Goal: Task Accomplishment & Management: Use online tool/utility

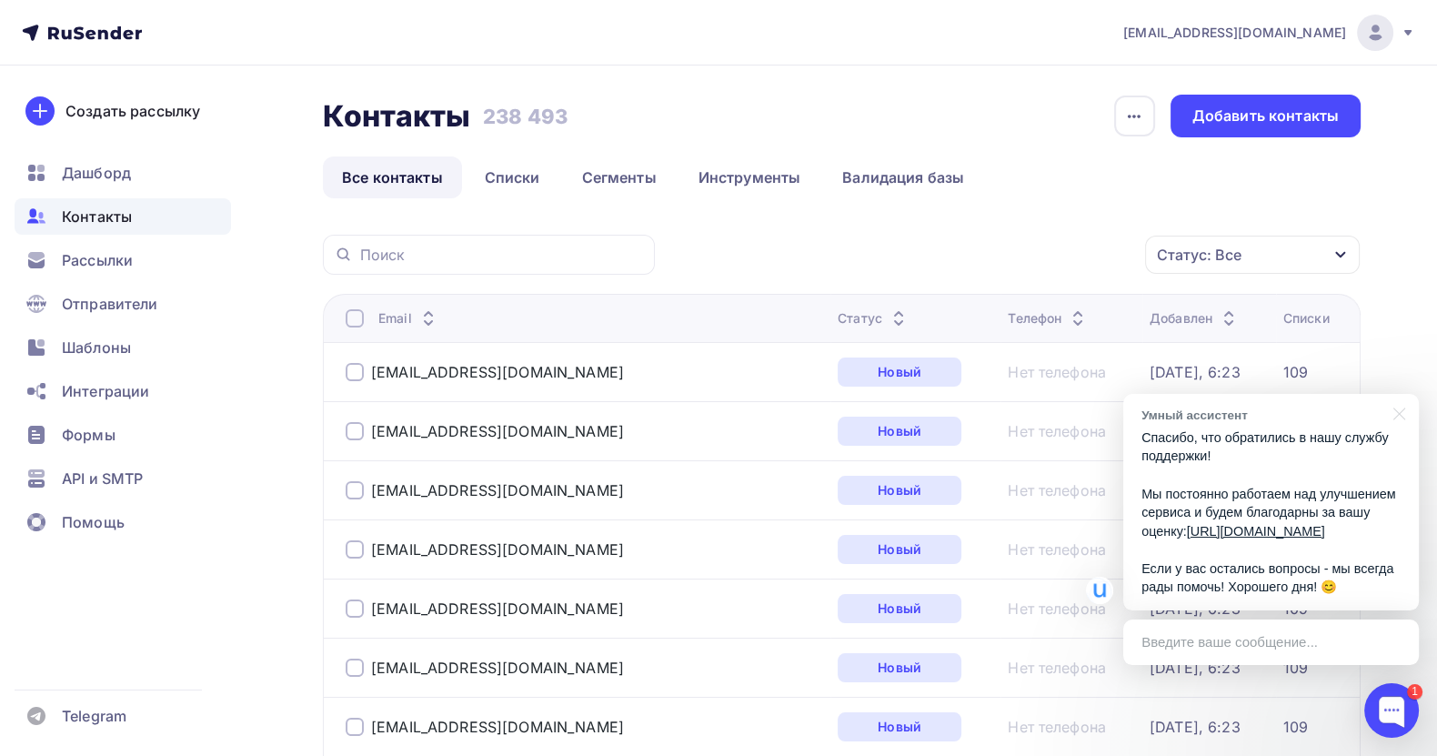
click at [1320, 473] on p "Спасибо, что обратились в нашу службу поддержки! Мы постоянно работаем над улуч…" at bounding box center [1271, 512] width 259 height 168
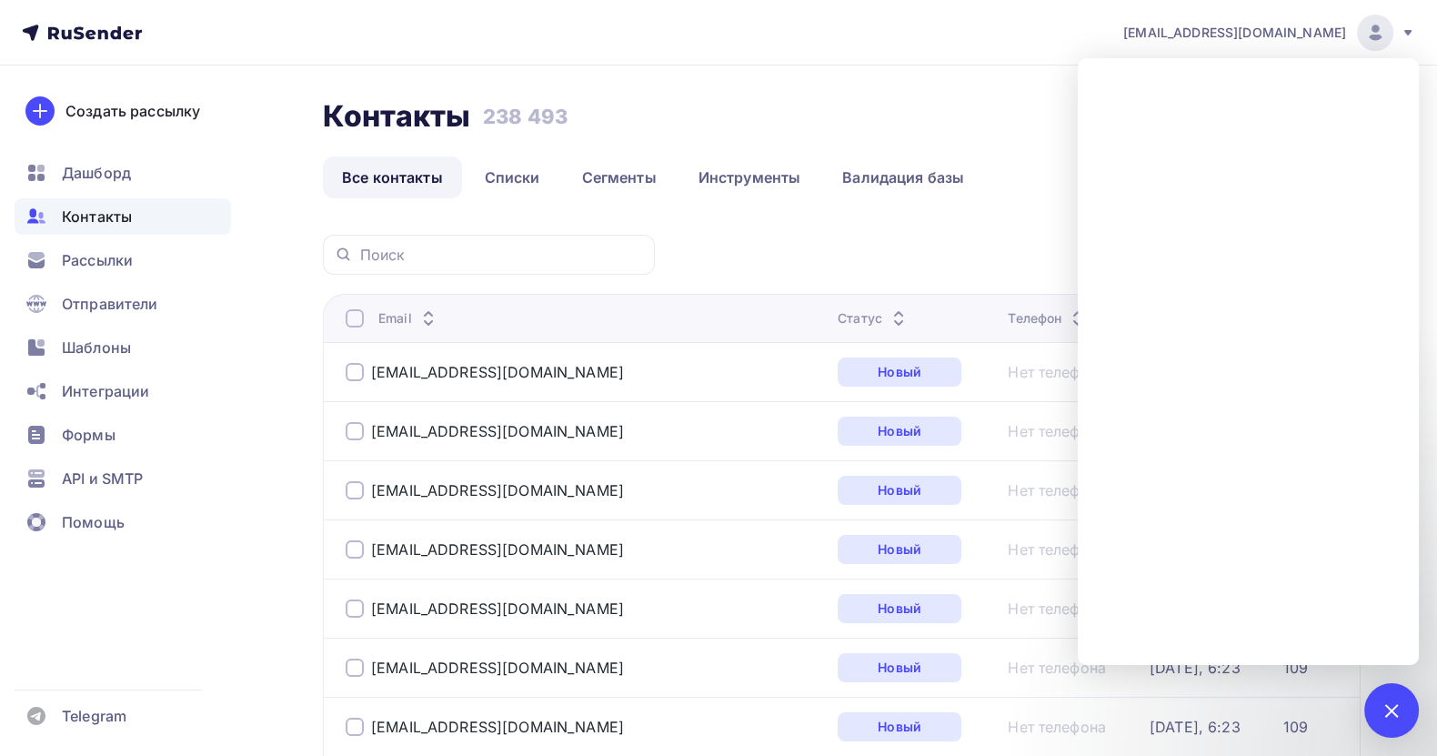
scroll to position [136, 0]
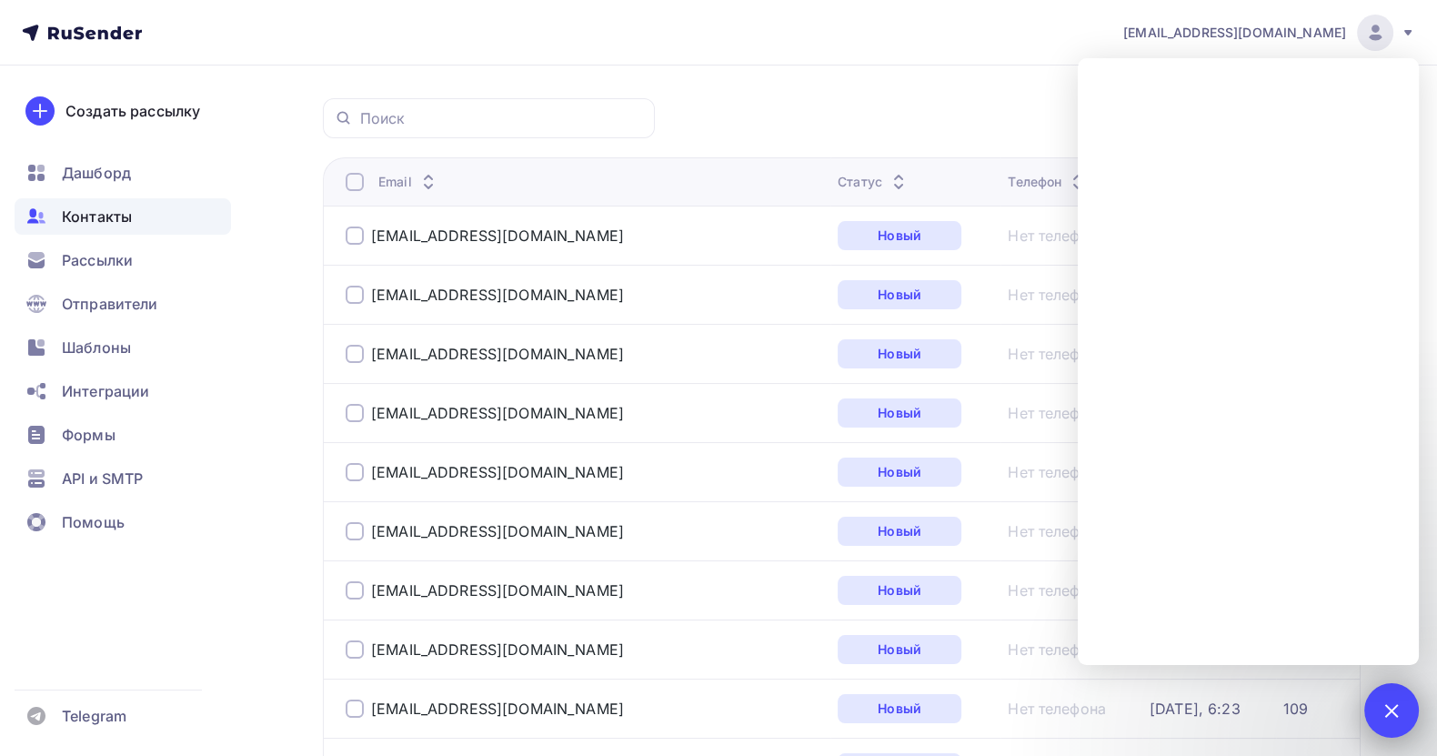
click at [1386, 706] on div at bounding box center [1391, 710] width 25 height 25
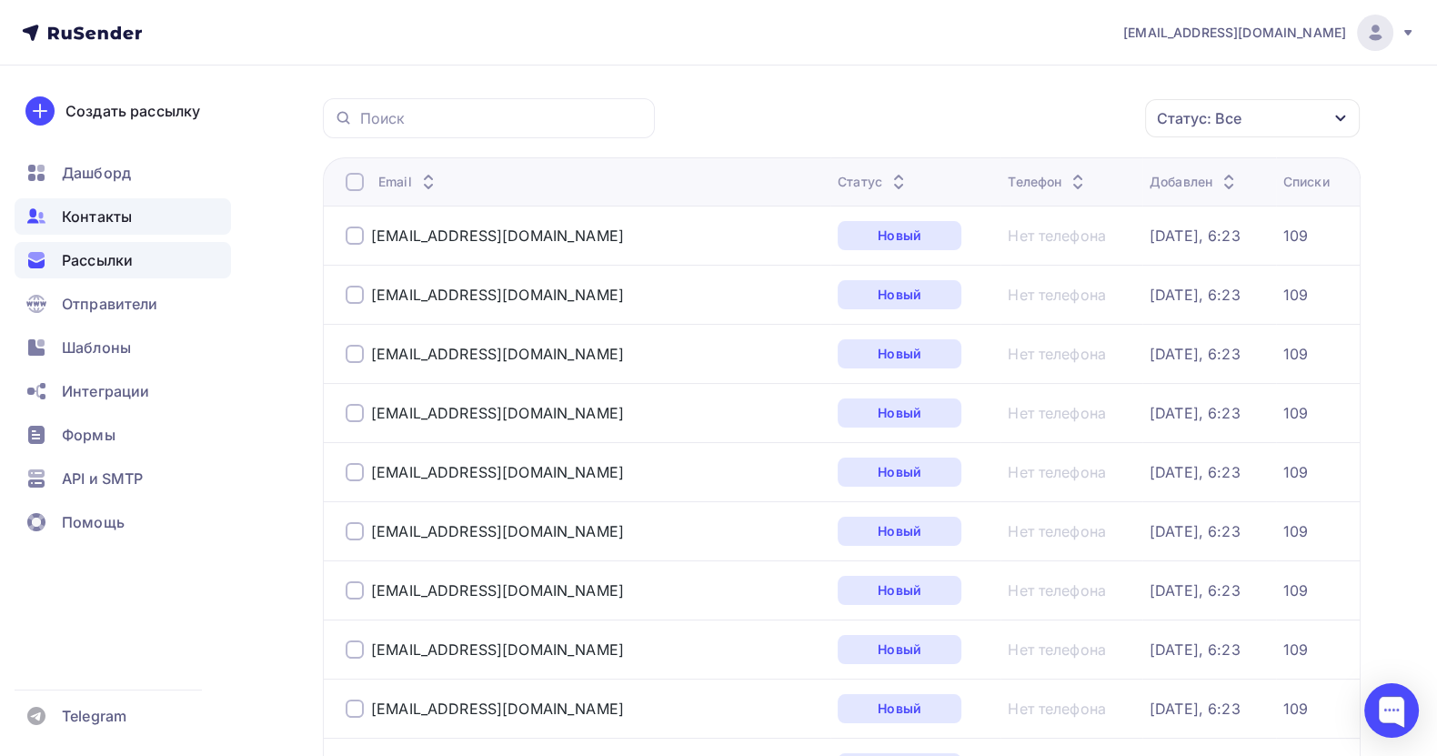
click at [106, 253] on span "Рассылки" at bounding box center [97, 260] width 71 height 22
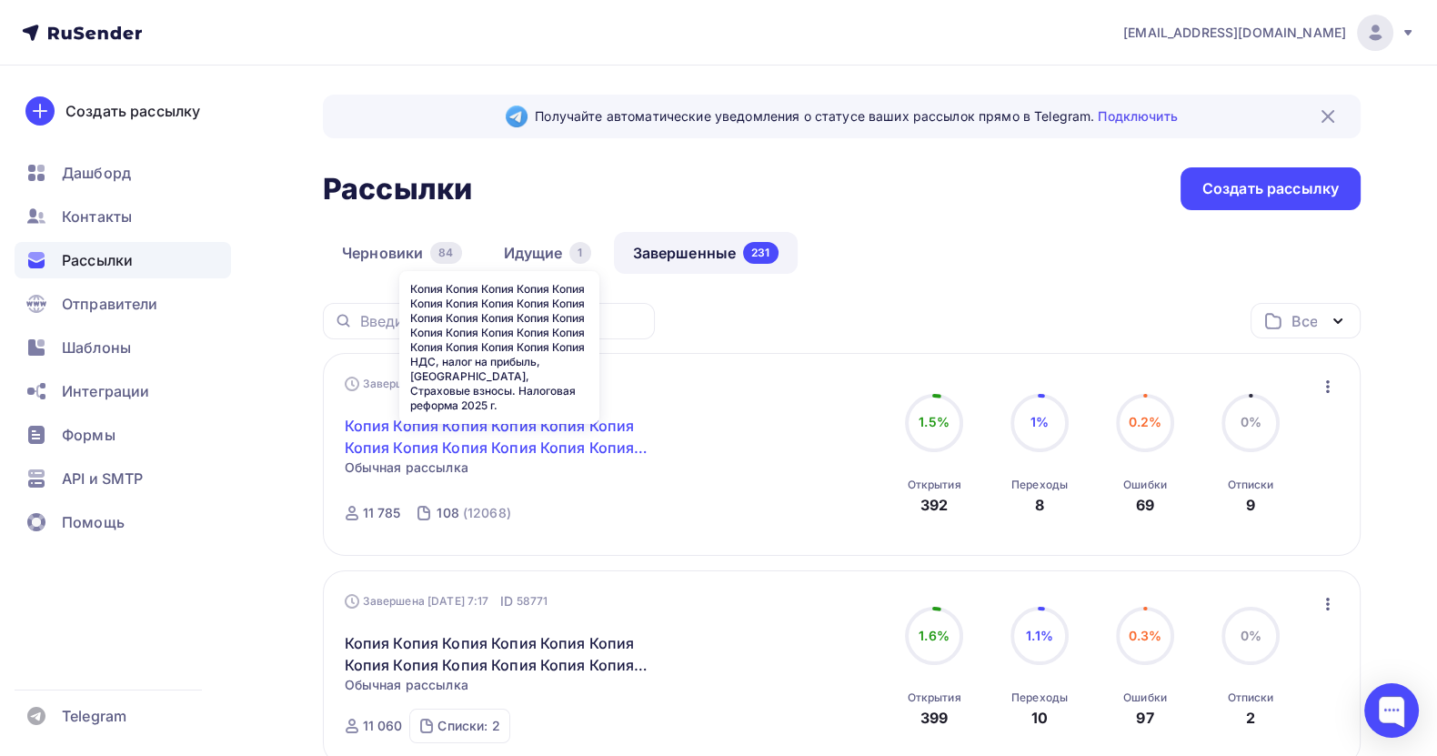
click at [508, 425] on link "Копия Копия Копия Копия Копия Копия Копия Копия Копия Копия Копия Копия Копия К…" at bounding box center [501, 437] width 312 height 44
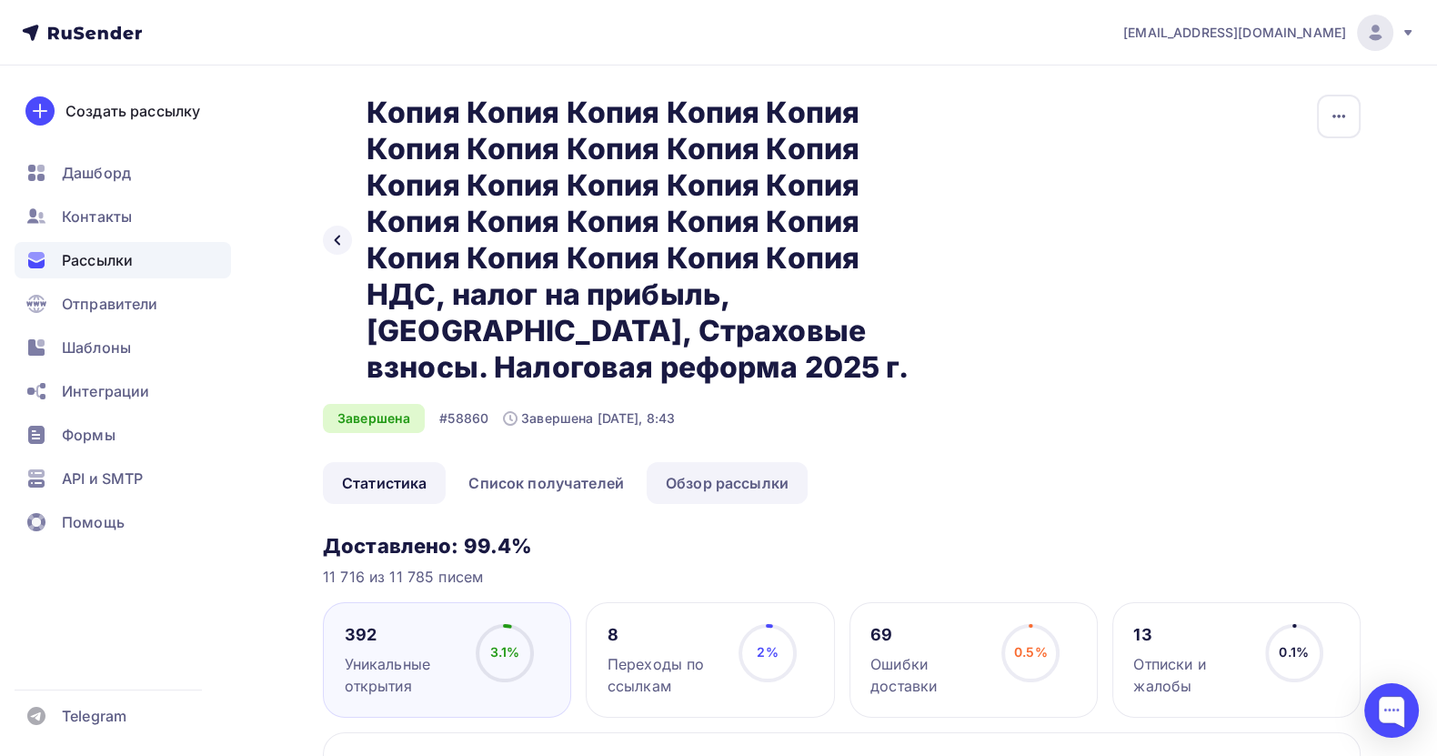
scroll to position [273, 0]
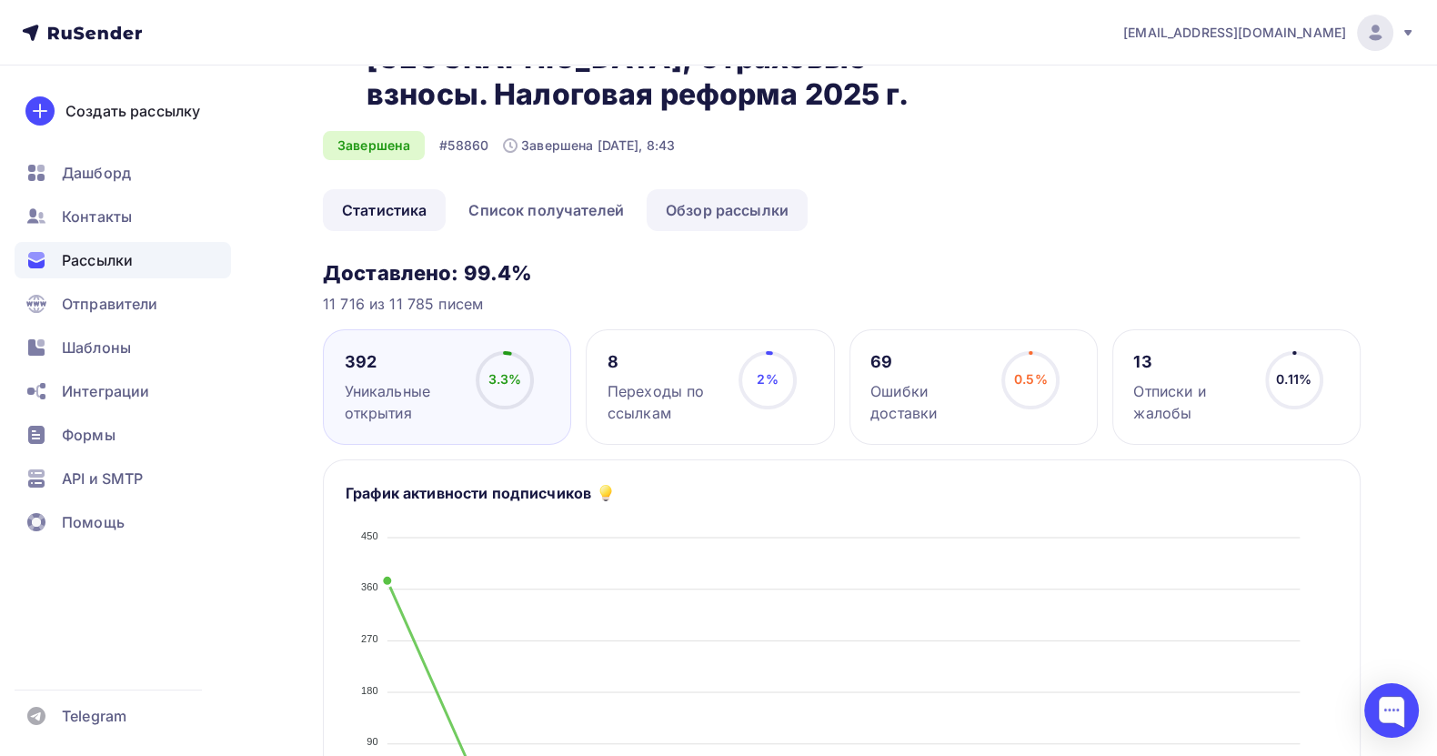
click at [741, 206] on link "Обзор рассылки" at bounding box center [727, 210] width 161 height 42
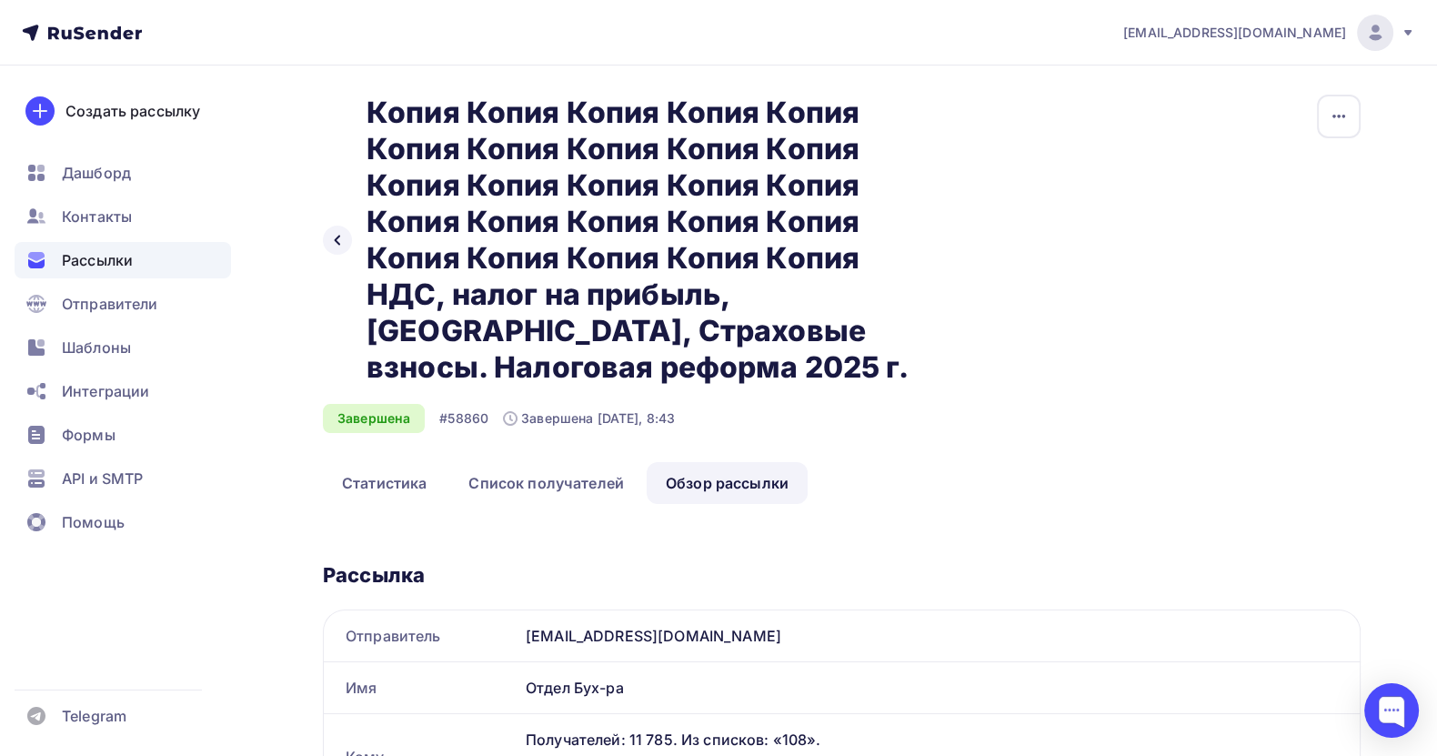
click at [114, 262] on span "Рассылки" at bounding box center [97, 260] width 71 height 22
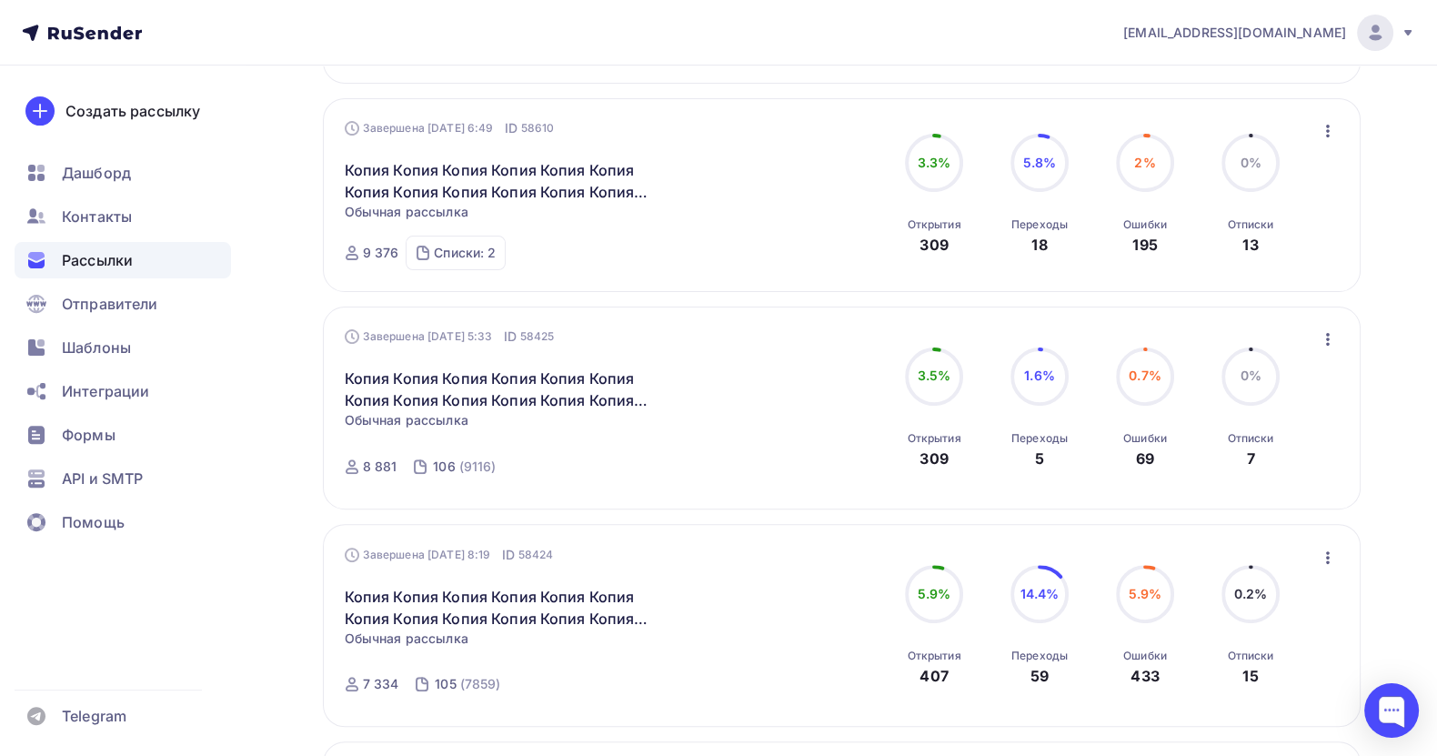
scroll to position [682, 0]
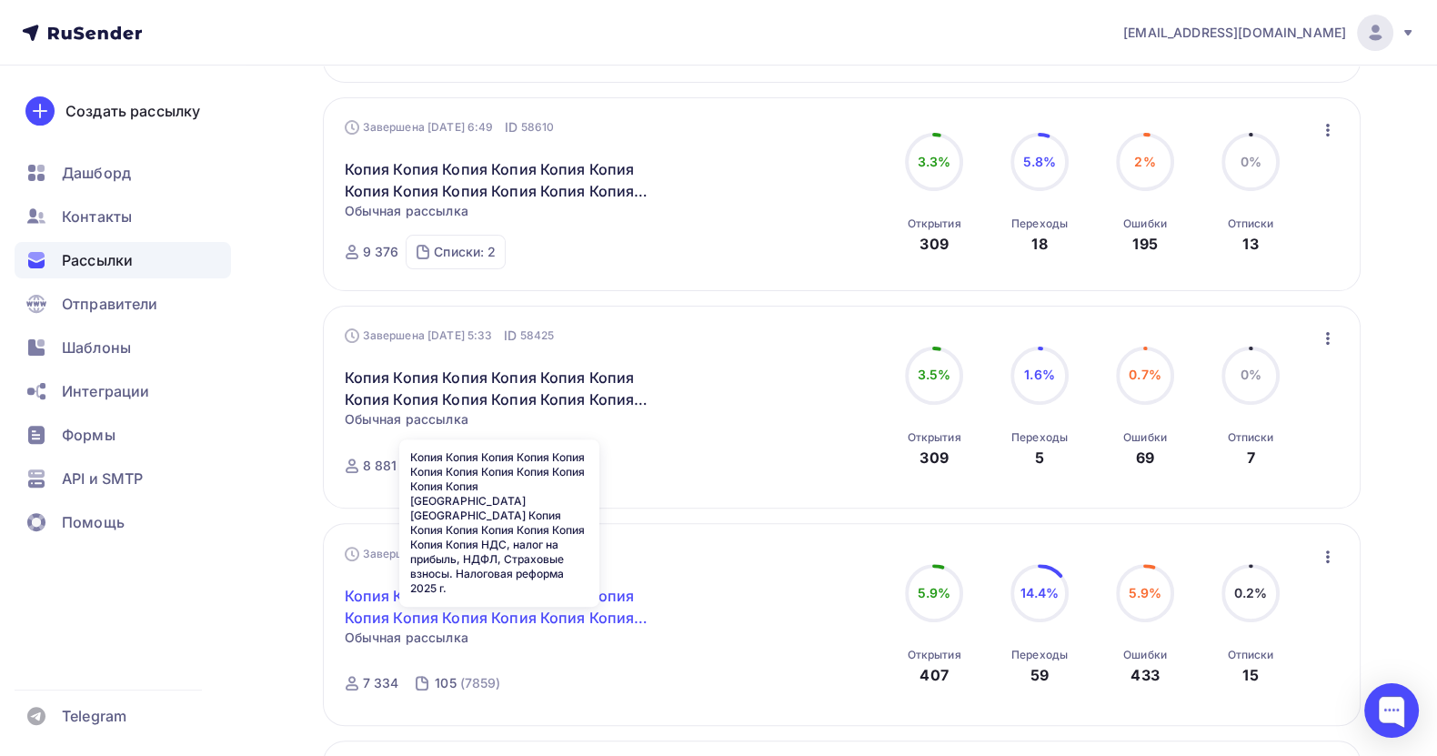
click at [528, 598] on link "Копия Копия Копия Копия Копия Копия Копия Копия Копия Копия Копия Копия [GEOGRA…" at bounding box center [501, 607] width 312 height 44
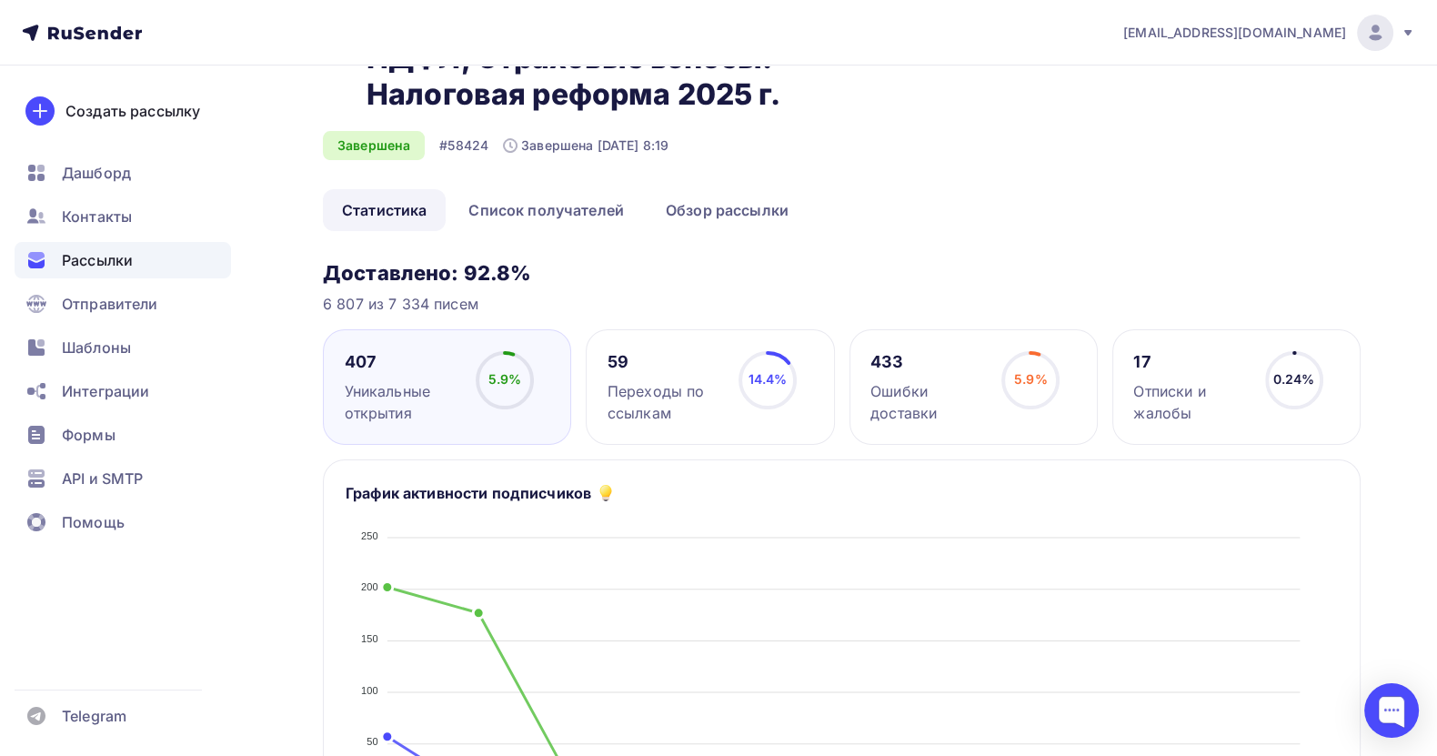
scroll to position [136, 0]
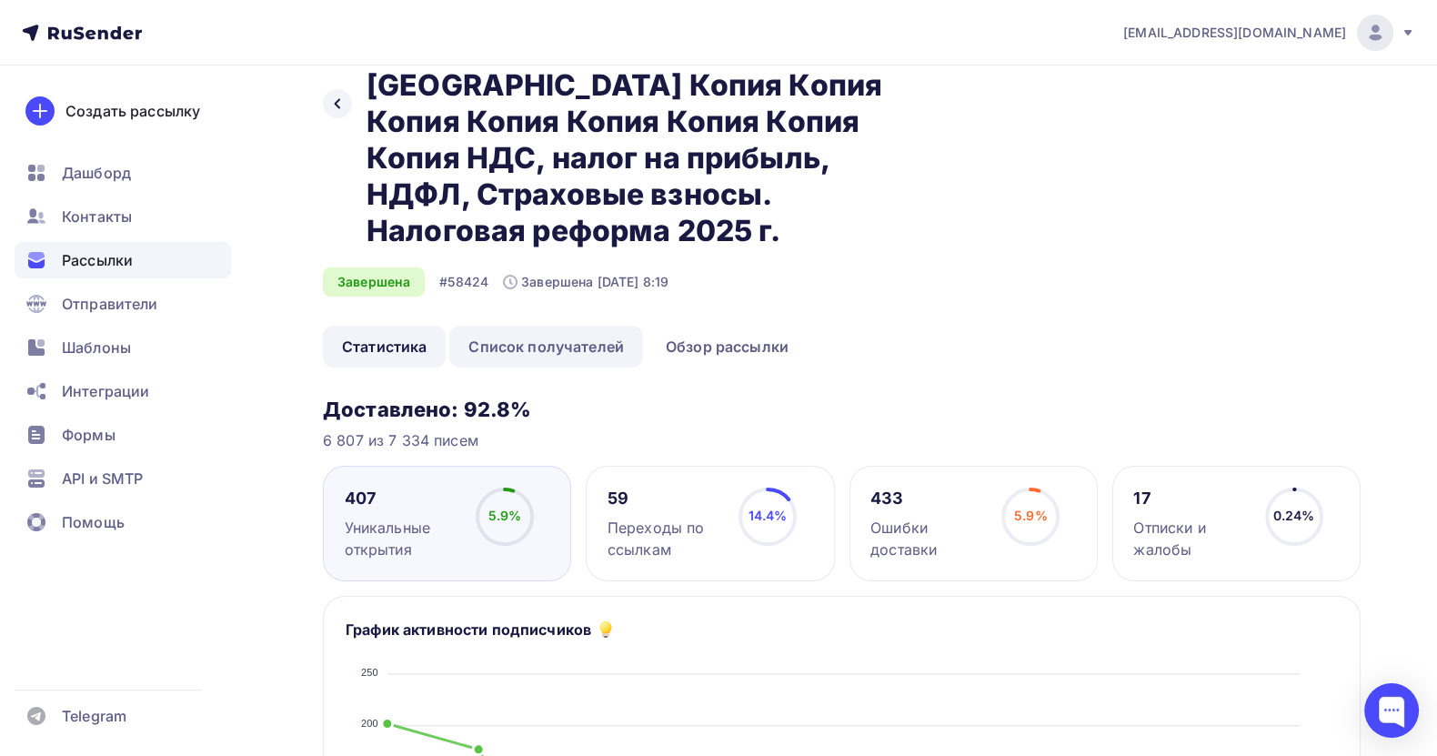
click at [572, 326] on link "Список получателей" at bounding box center [546, 347] width 194 height 42
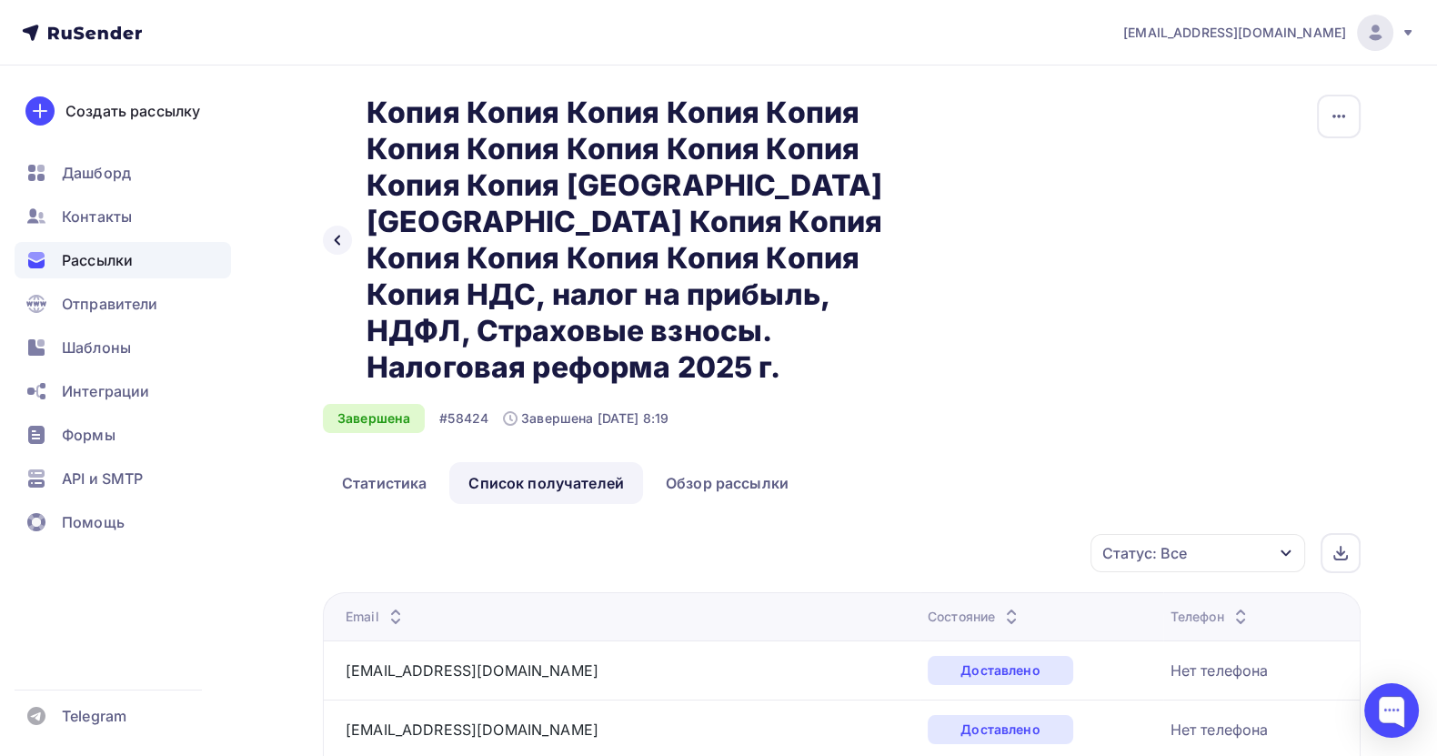
scroll to position [409, 0]
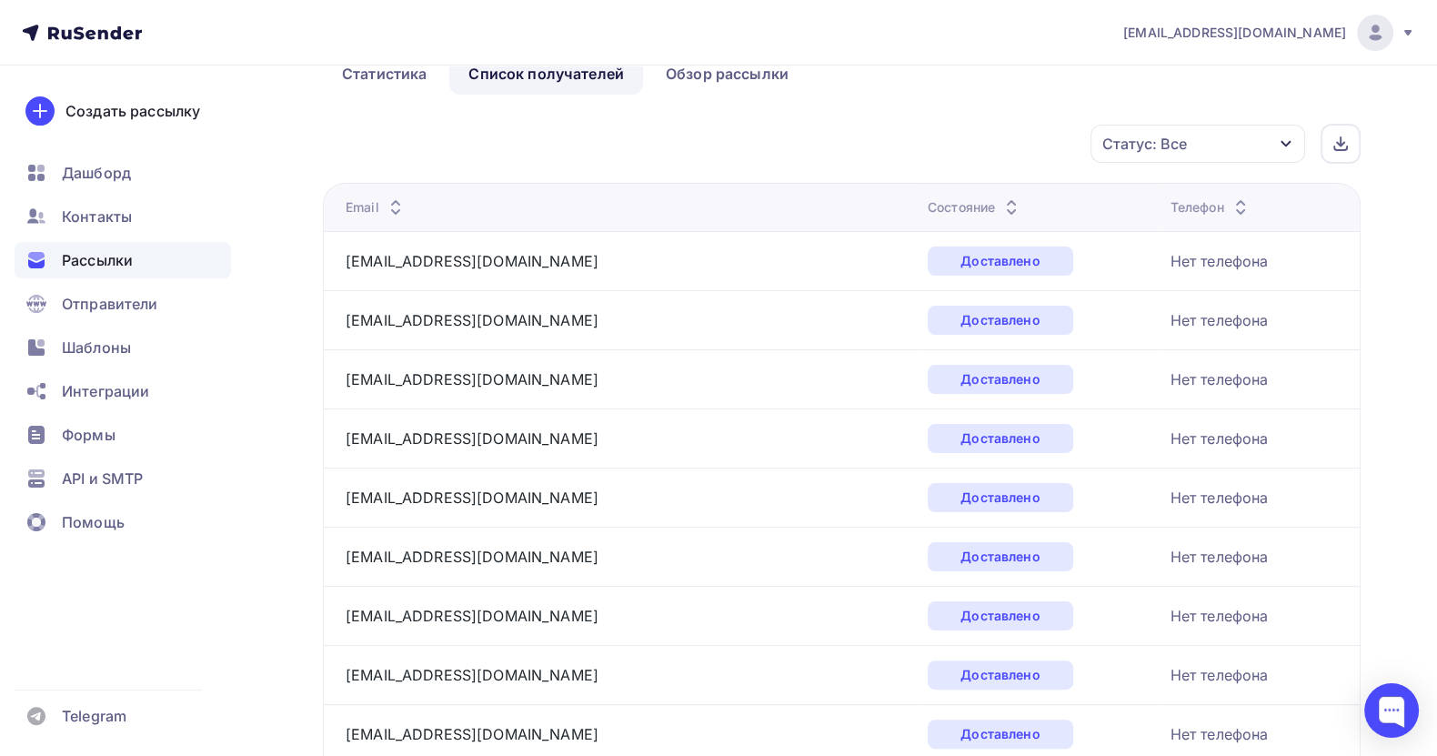
click at [1287, 136] on icon "button" at bounding box center [1286, 143] width 15 height 15
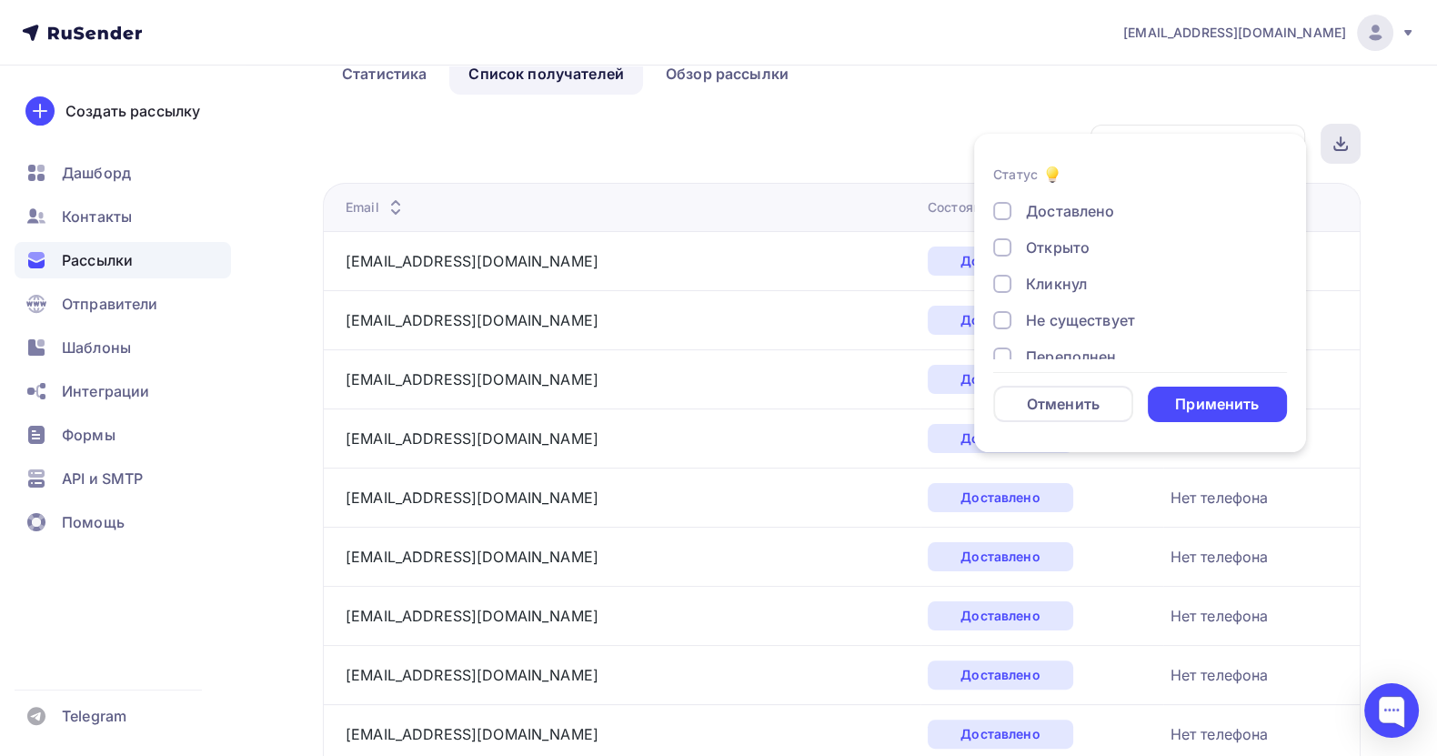
click at [1346, 136] on icon at bounding box center [1340, 143] width 15 height 15
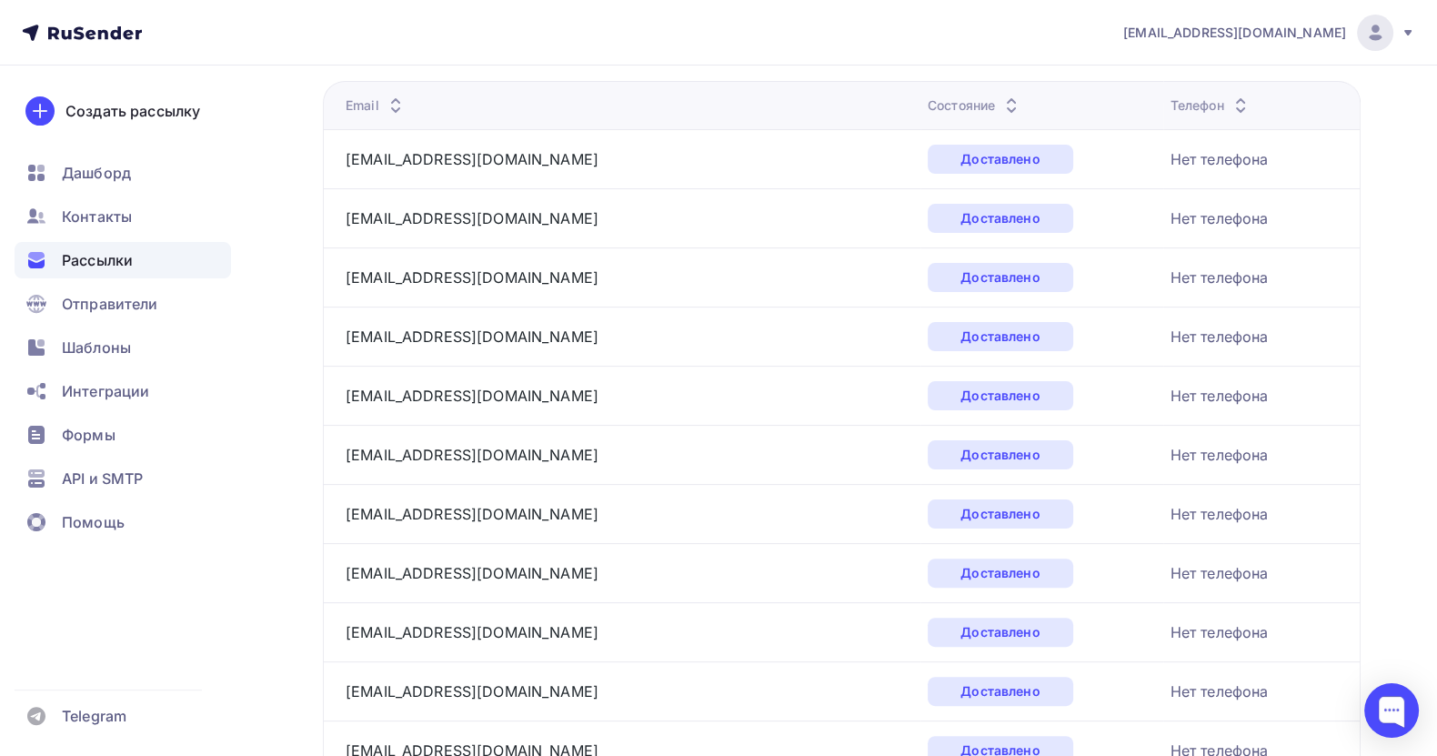
scroll to position [0, 0]
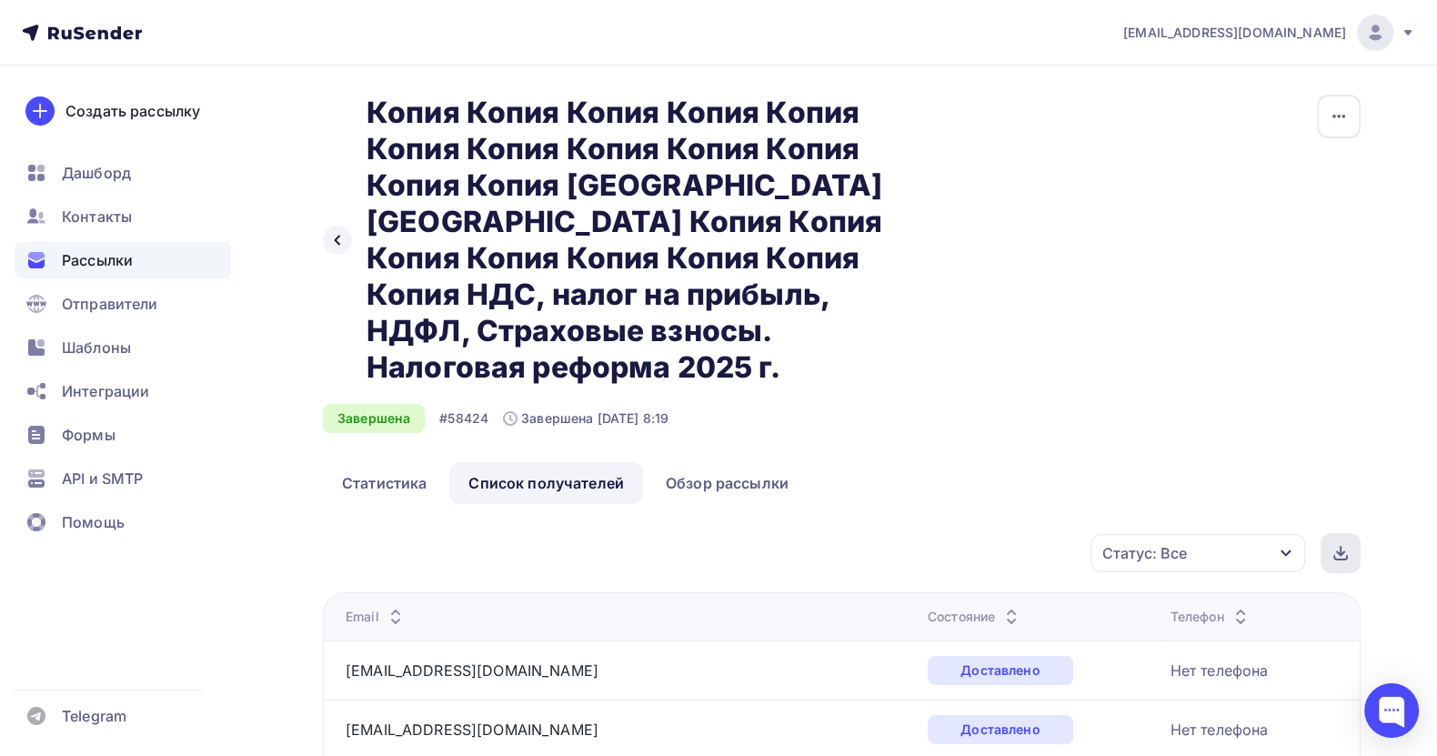
click at [1330, 533] on div at bounding box center [1341, 553] width 40 height 40
click at [1393, 708] on div at bounding box center [1391, 710] width 55 height 55
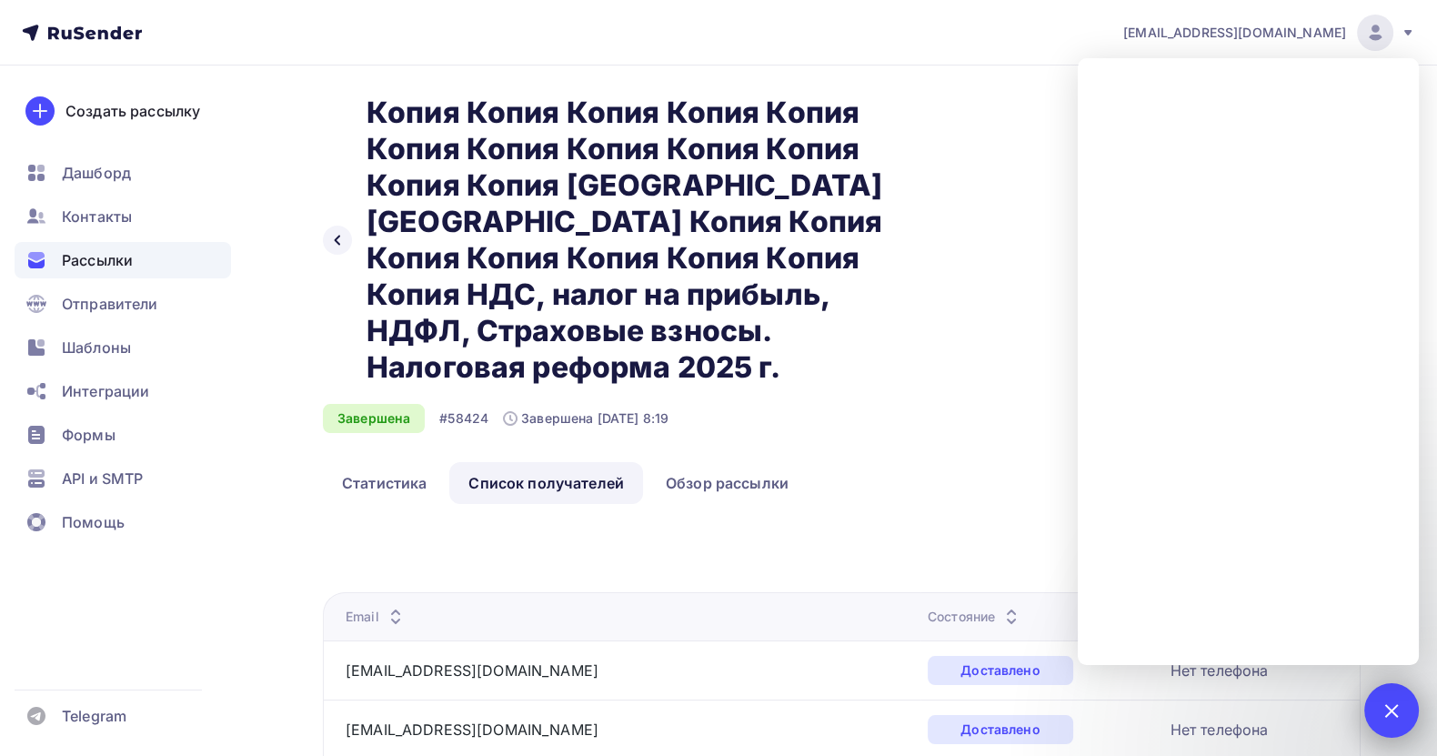
click at [1391, 712] on div at bounding box center [1391, 710] width 25 height 25
